Goal: Transaction & Acquisition: Download file/media

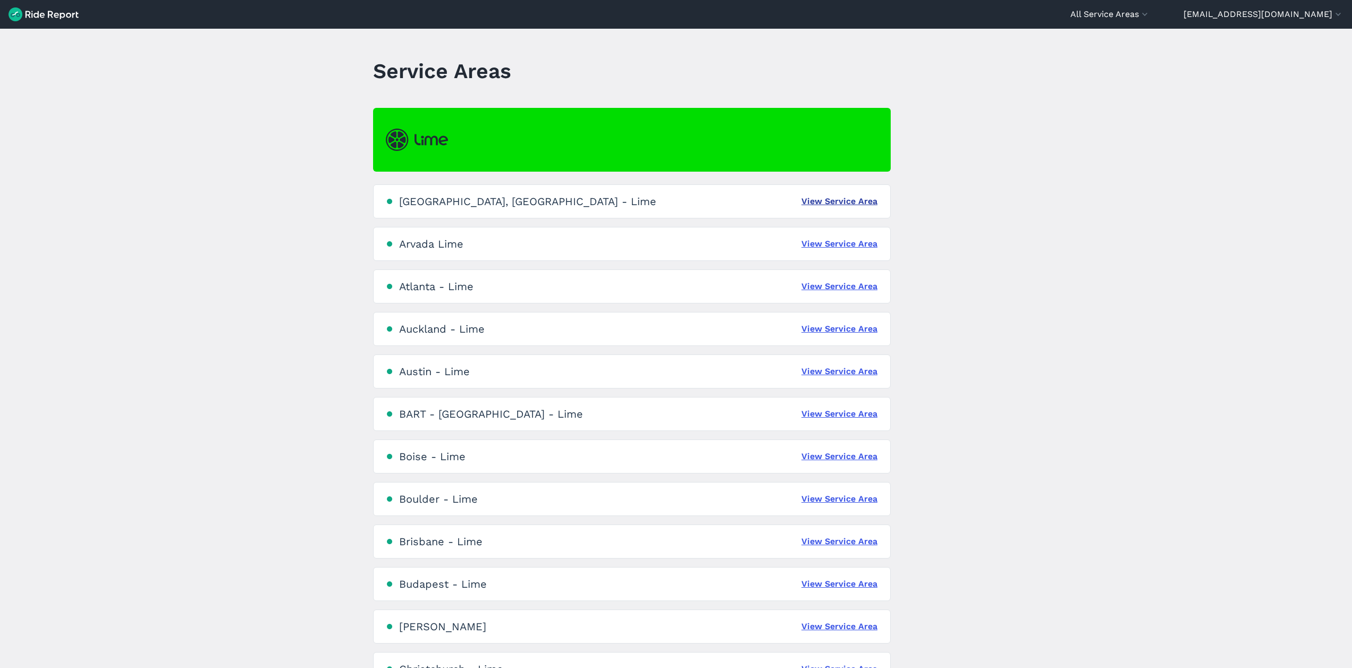
click at [827, 204] on link "View Service Area" at bounding box center [839, 201] width 76 height 13
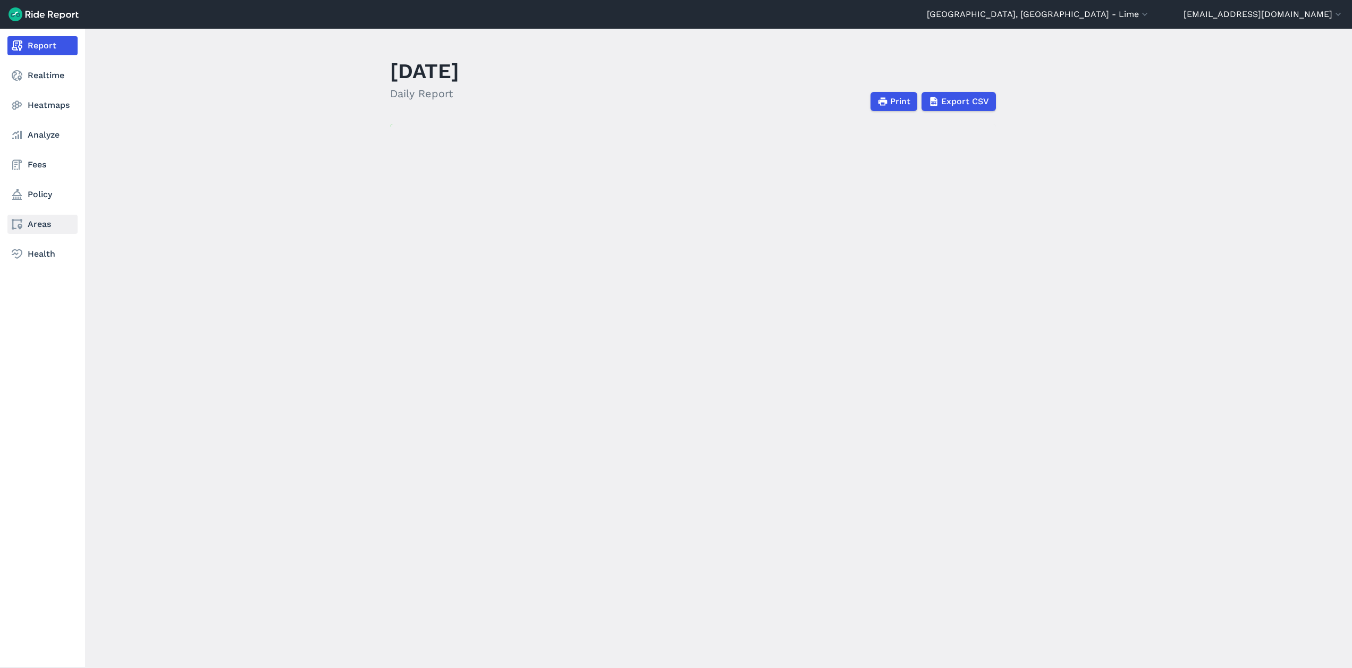
click at [30, 218] on link "Areas" at bounding box center [42, 224] width 70 height 19
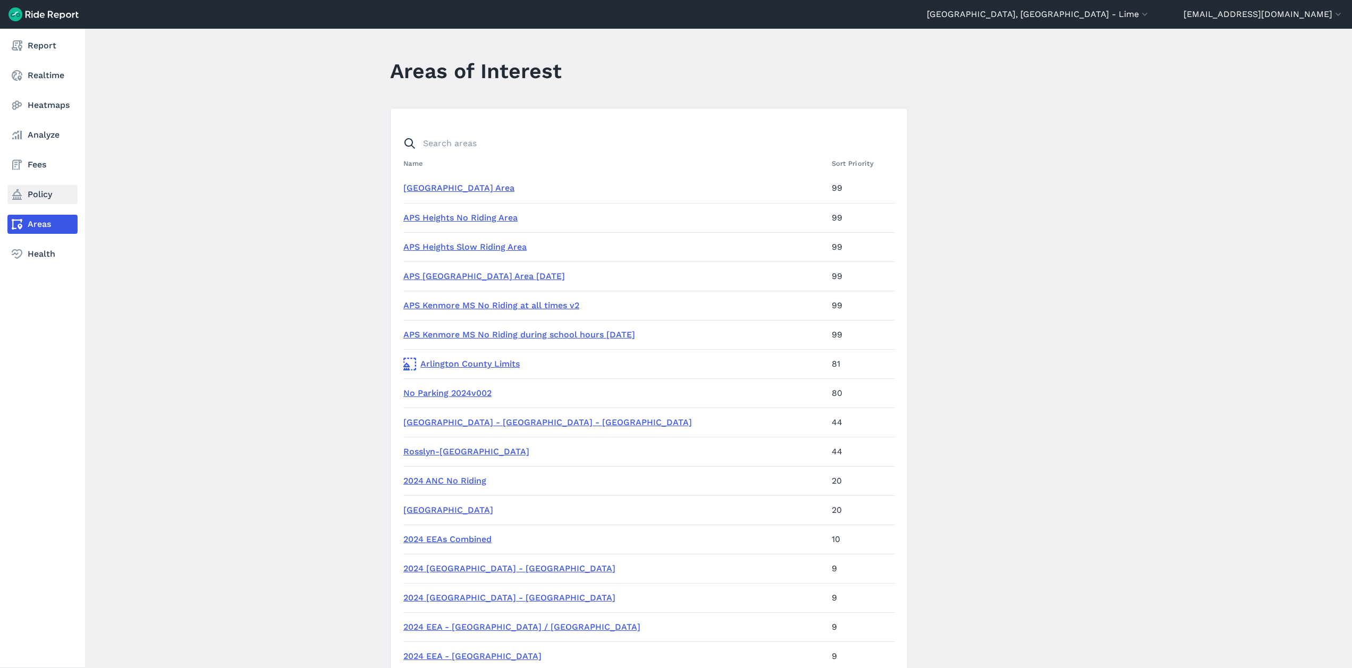
click at [32, 190] on link "Policy" at bounding box center [42, 194] width 70 height 19
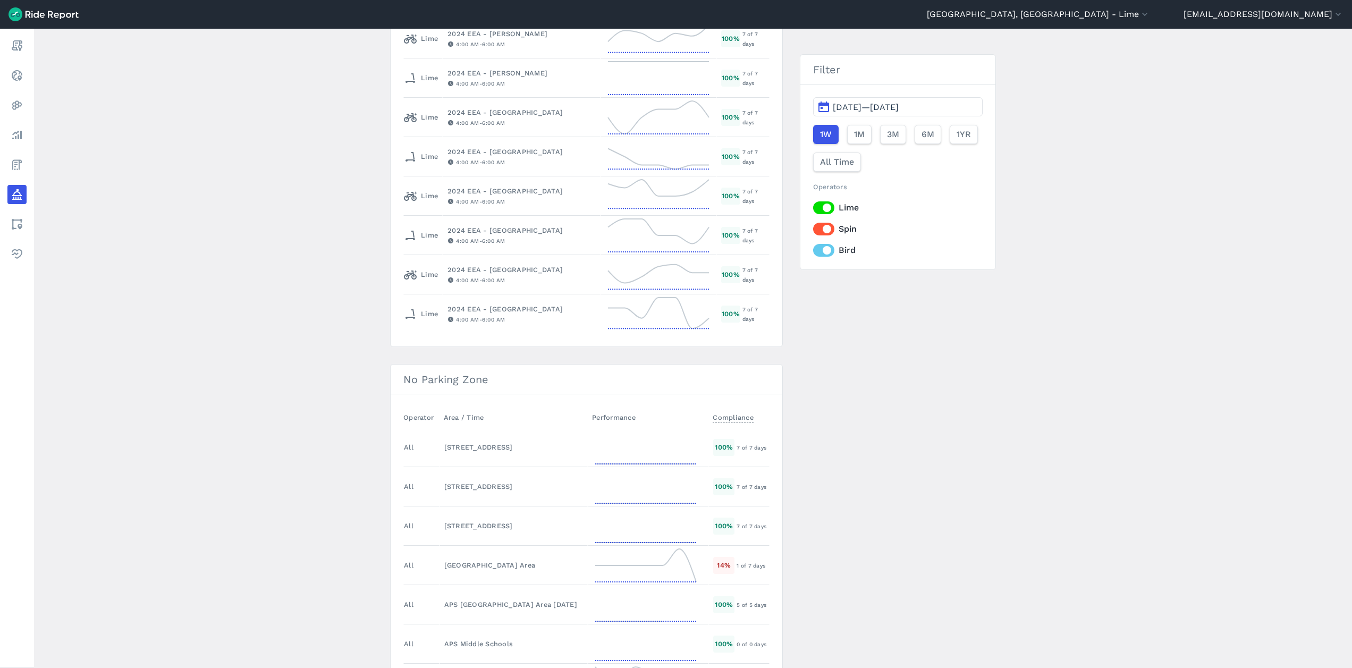
scroll to position [1675, 0]
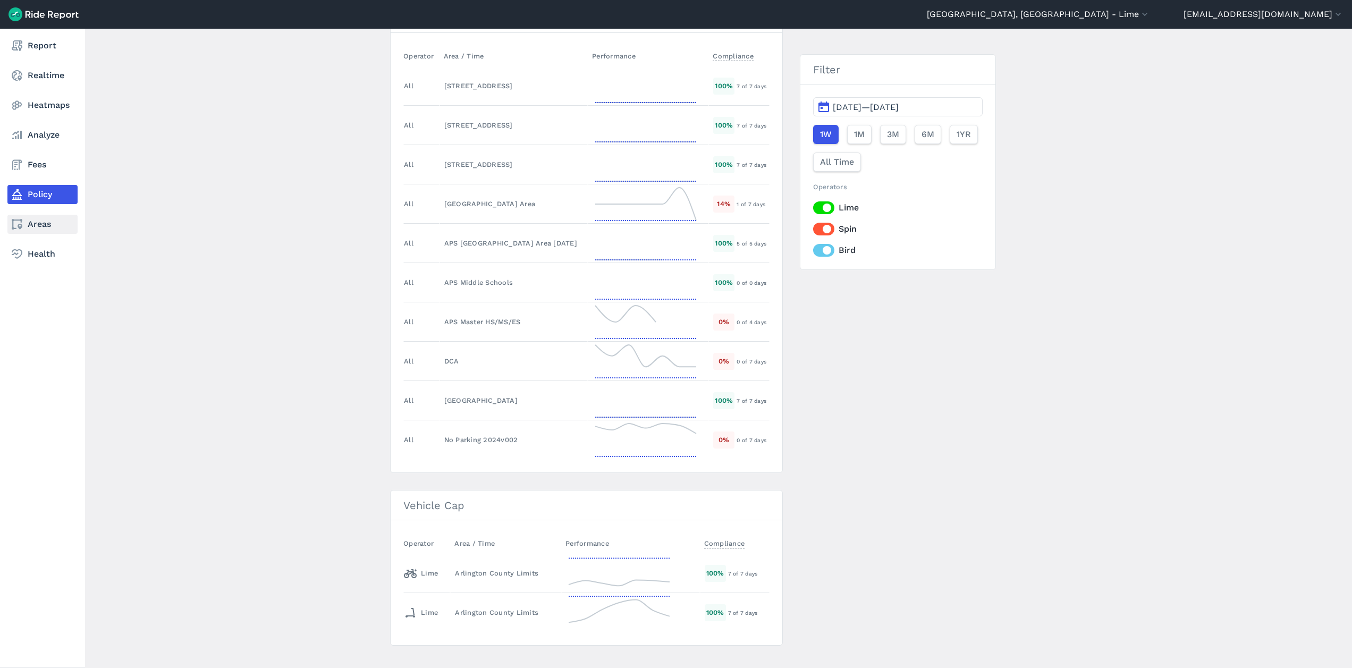
click at [36, 226] on link "Areas" at bounding box center [42, 224] width 70 height 19
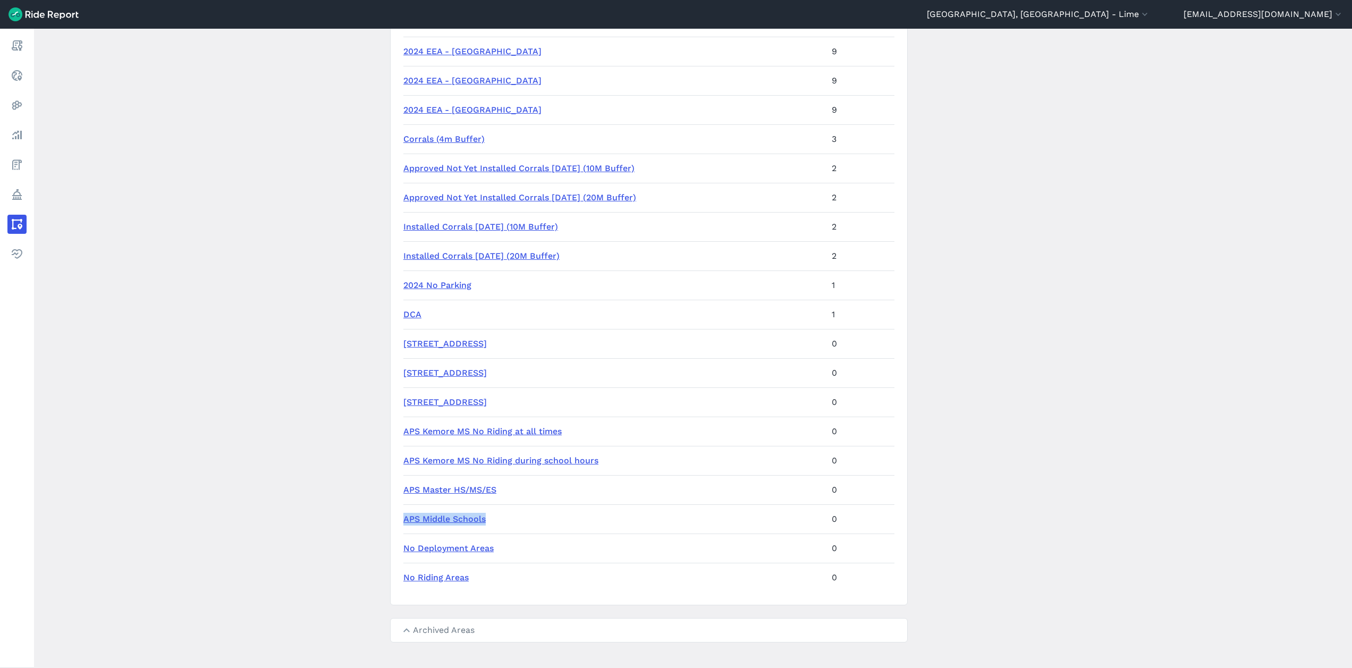
scroll to position [692, 0]
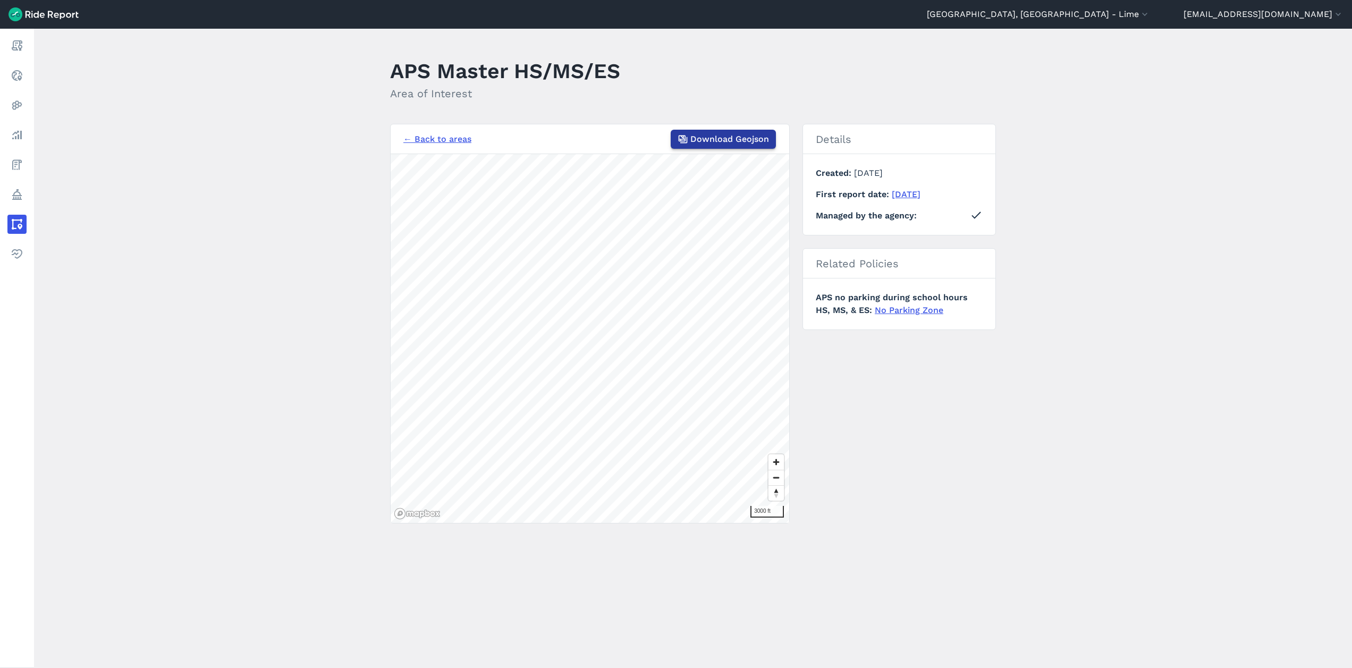
click at [694, 138] on span "Download Geojson" at bounding box center [729, 139] width 79 height 13
click at [740, 141] on span "Download Geojson" at bounding box center [729, 139] width 79 height 13
